Goal: Information Seeking & Learning: Learn about a topic

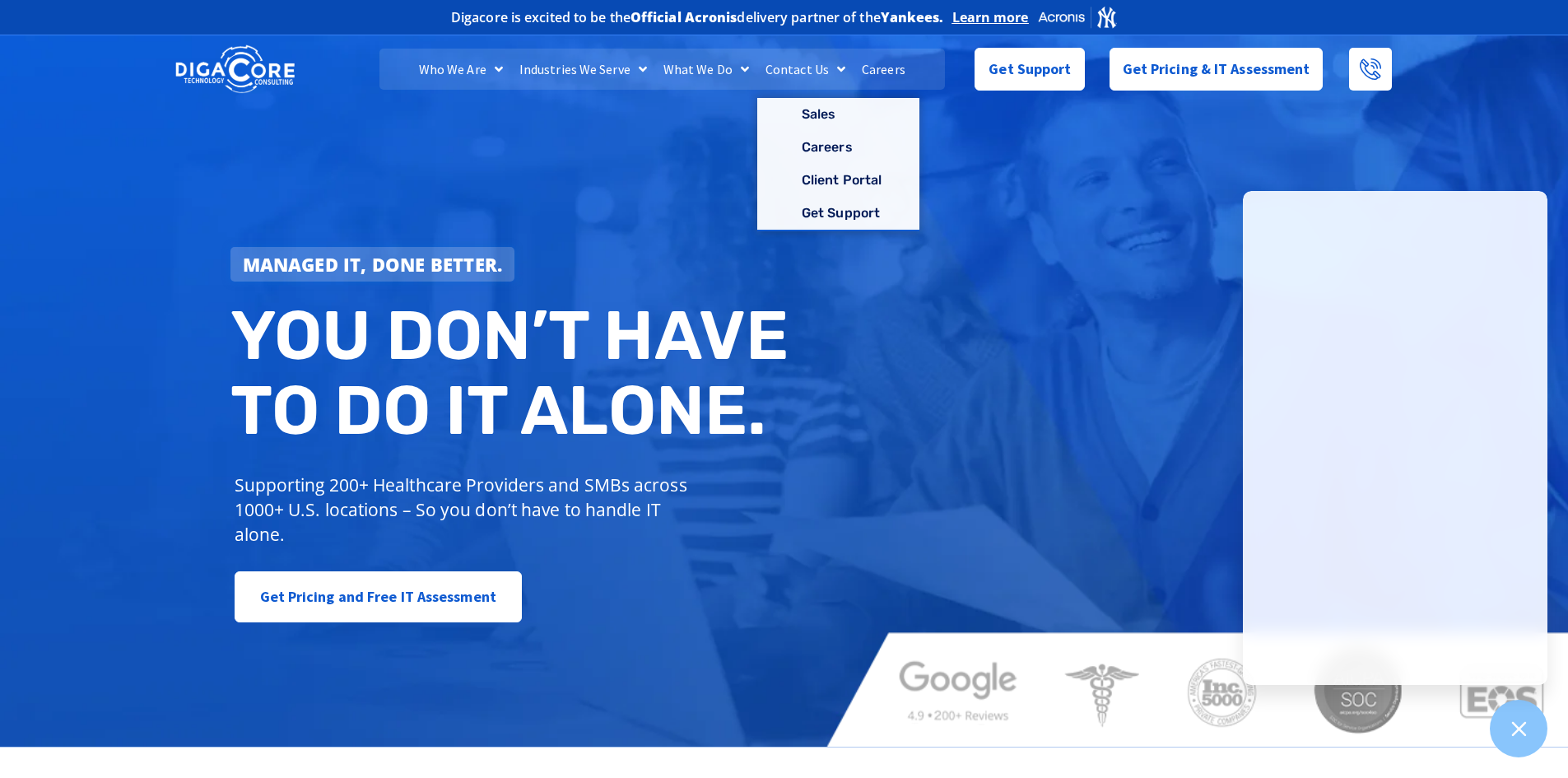
click at [868, 70] on link "Careers" at bounding box center [883, 69] width 60 height 42
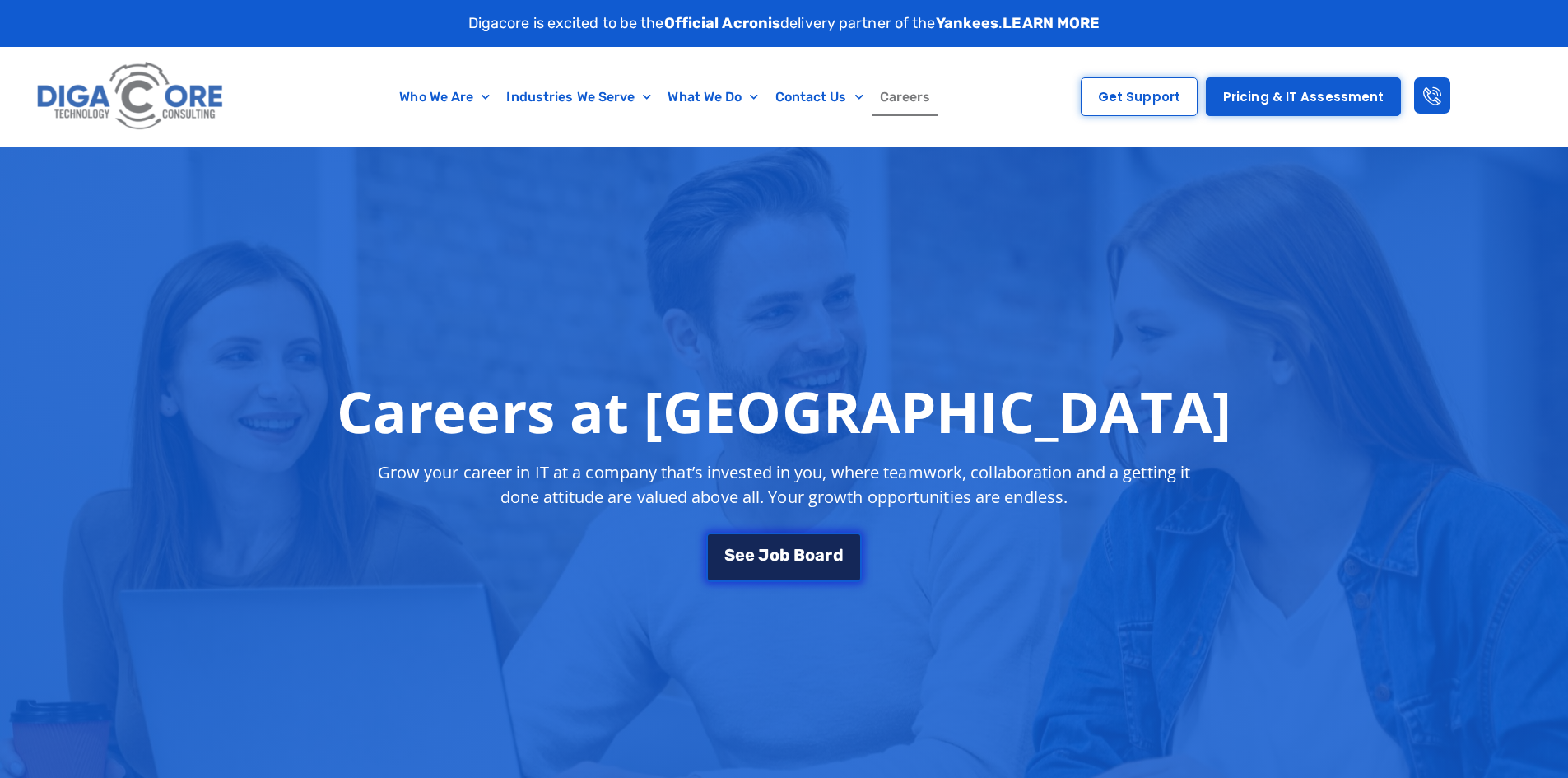
click at [787, 551] on span "b" at bounding box center [784, 554] width 11 height 17
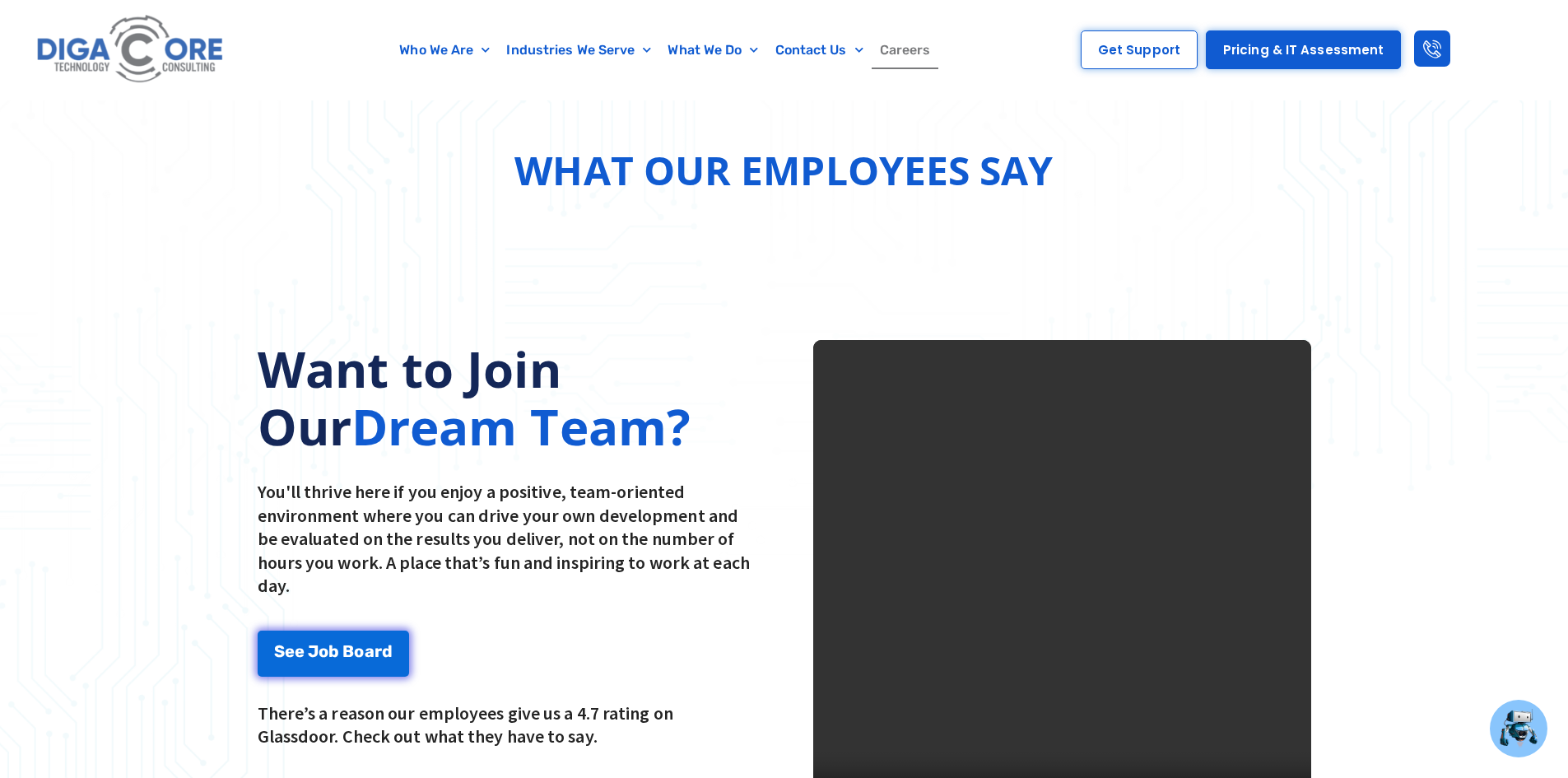
scroll to position [2157, 0]
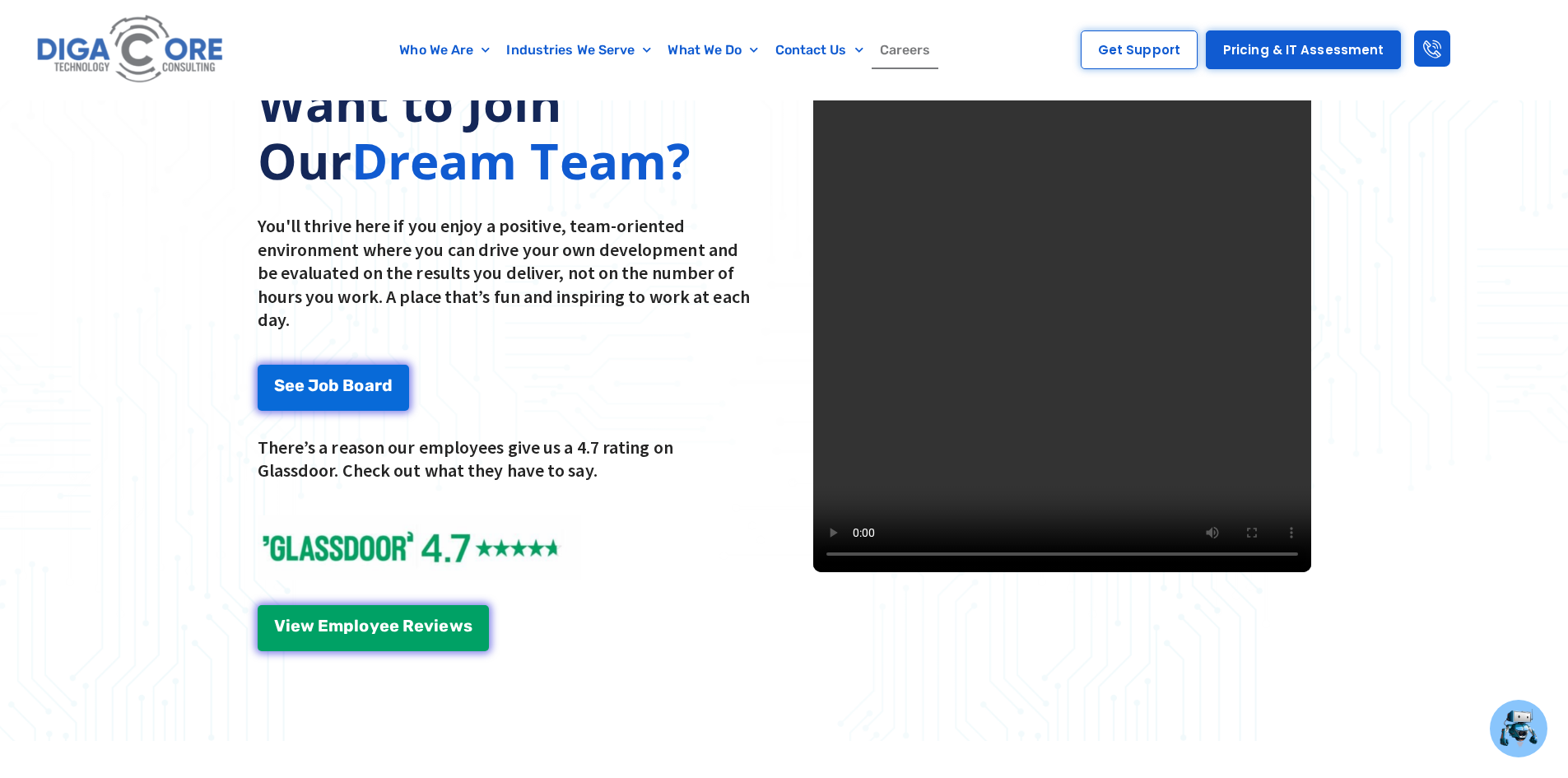
click at [1000, 346] on video at bounding box center [1062, 323] width 498 height 498
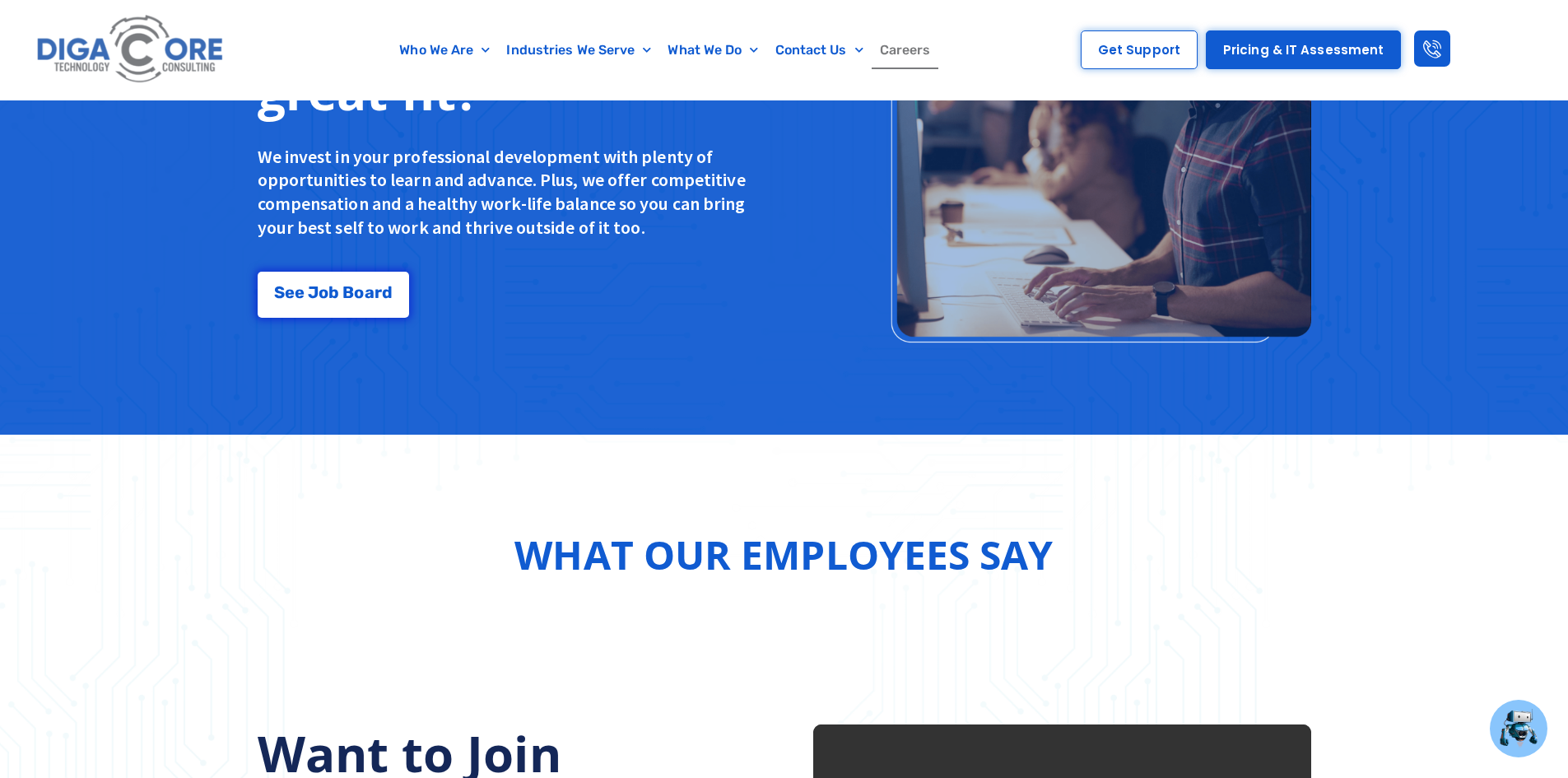
scroll to position [1563, 0]
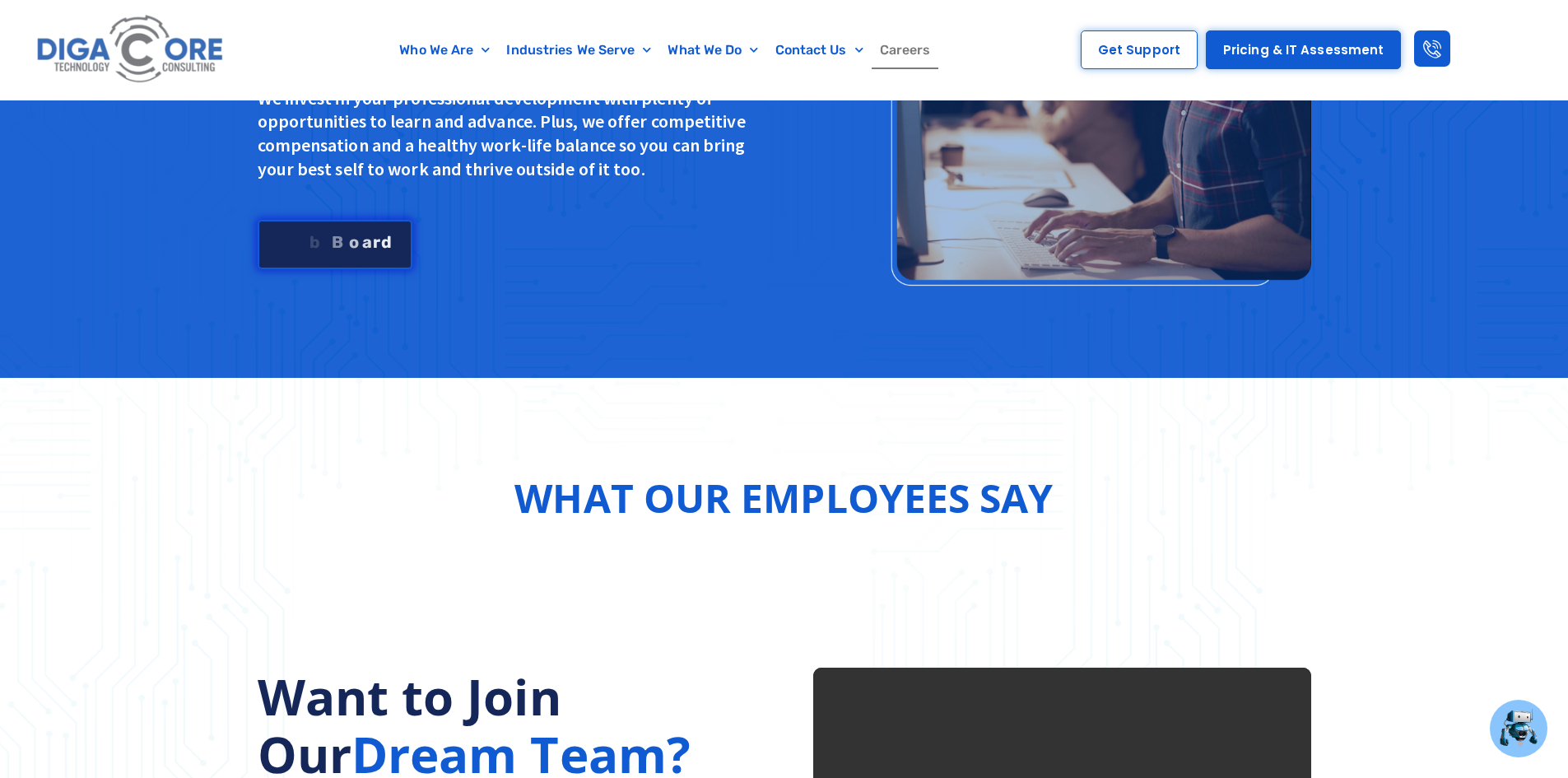
click at [312, 248] on div "S e e J o b B o a r d" at bounding box center [335, 242] width 119 height 17
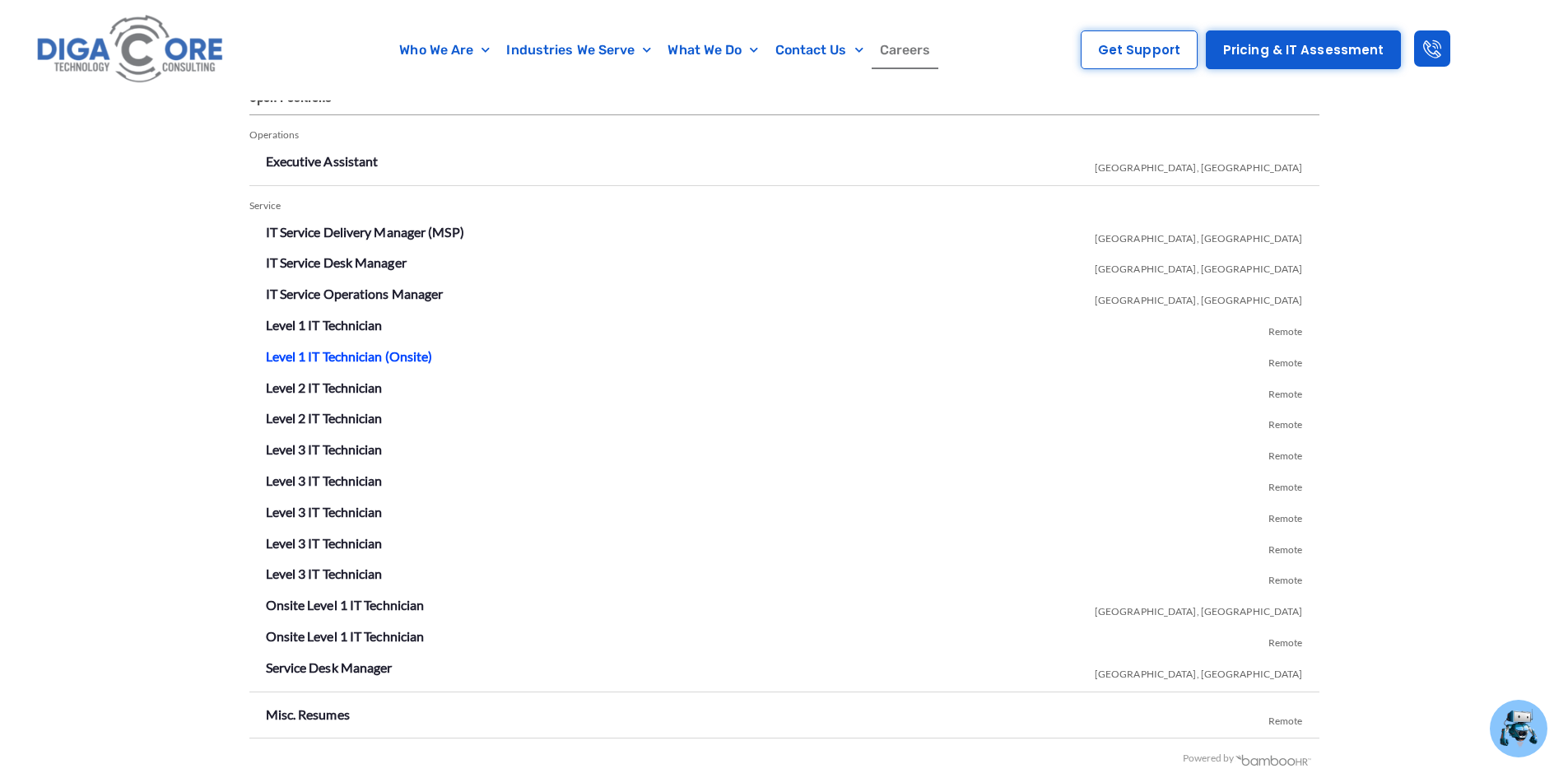
scroll to position [2897, 0]
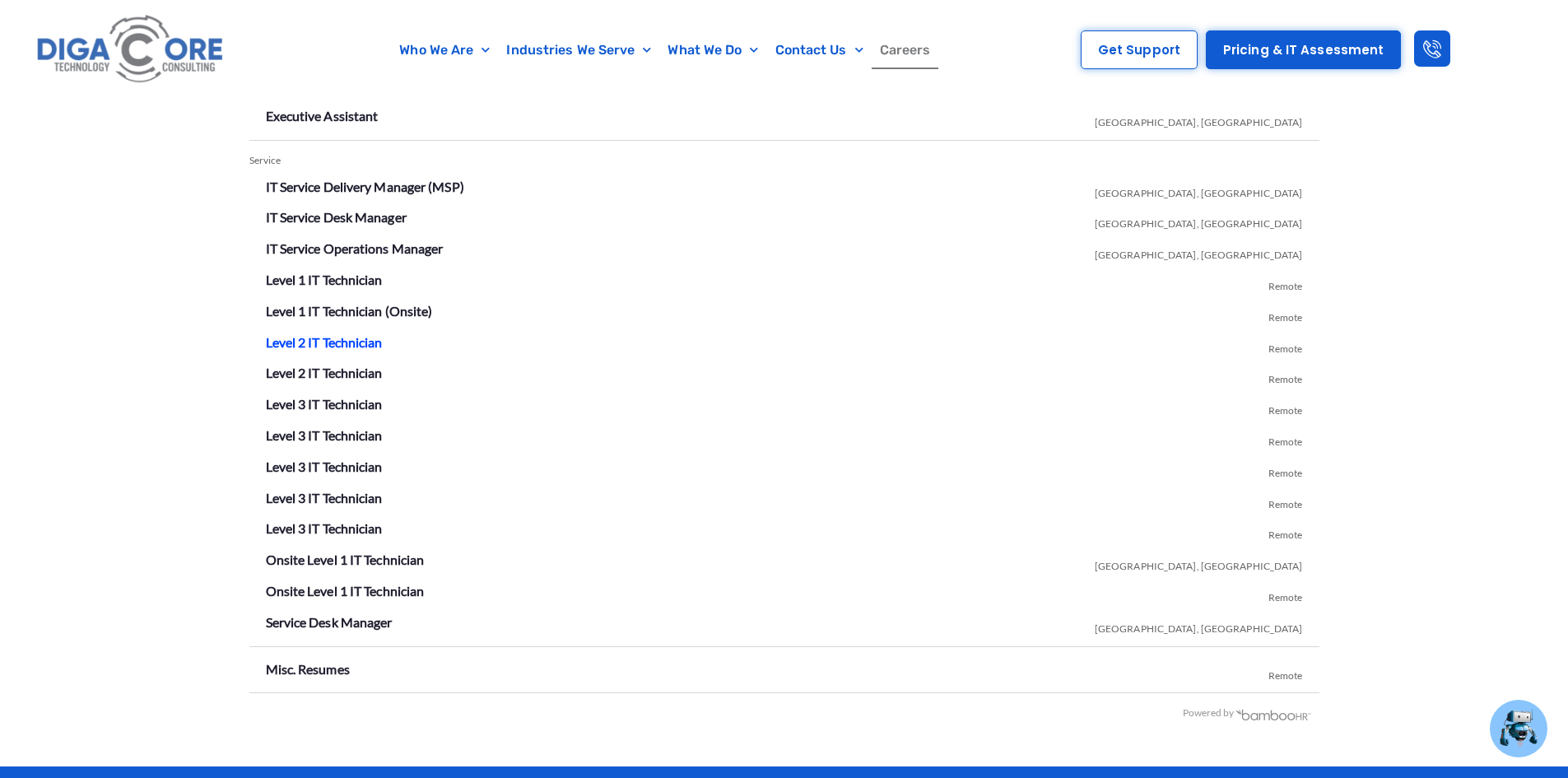
click at [334, 341] on link "Level 2 IT Technician" at bounding box center [324, 342] width 117 height 16
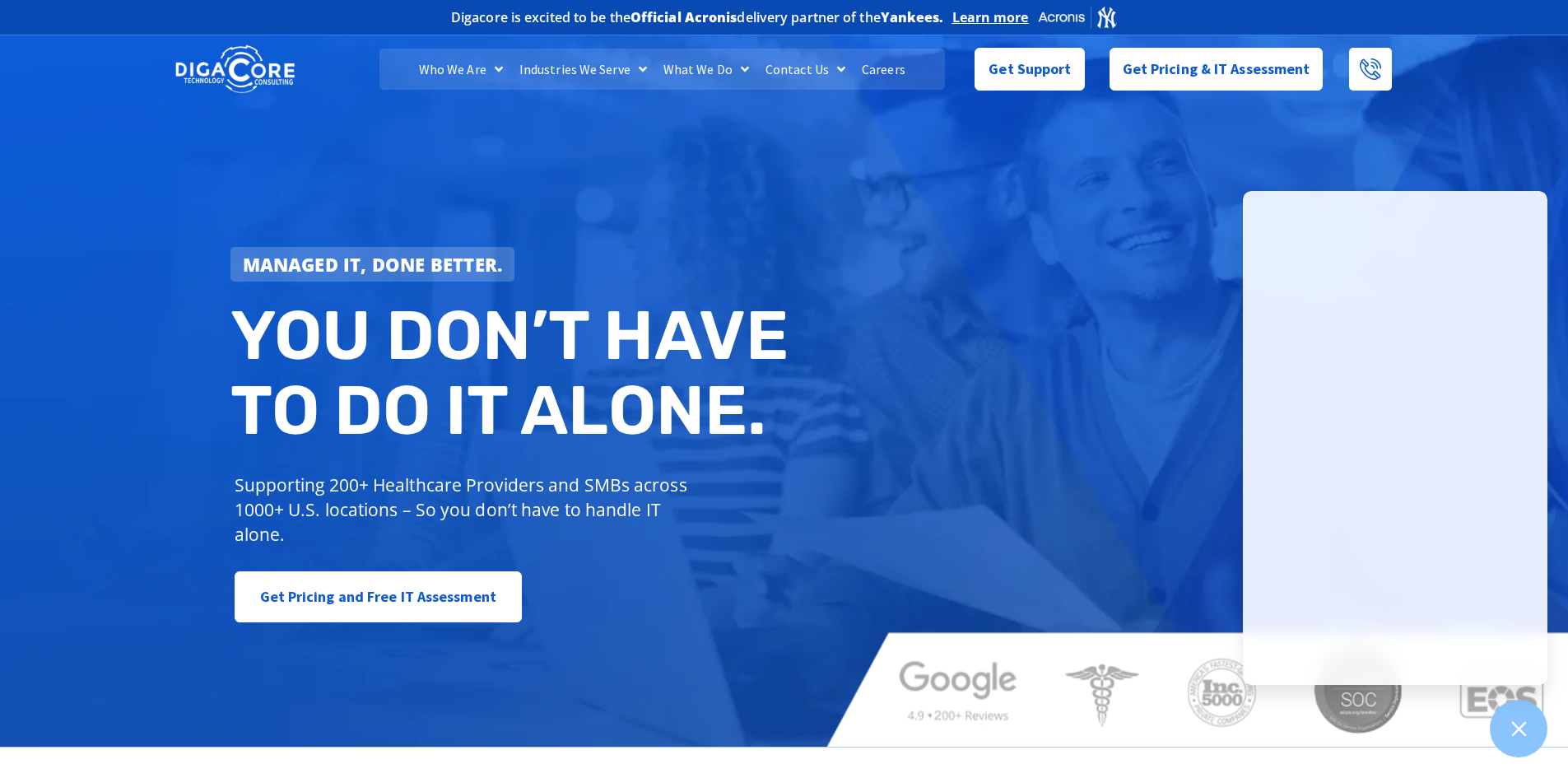
click at [872, 68] on link "Careers" at bounding box center [883, 69] width 60 height 42
